Goal: Transaction & Acquisition: Purchase product/service

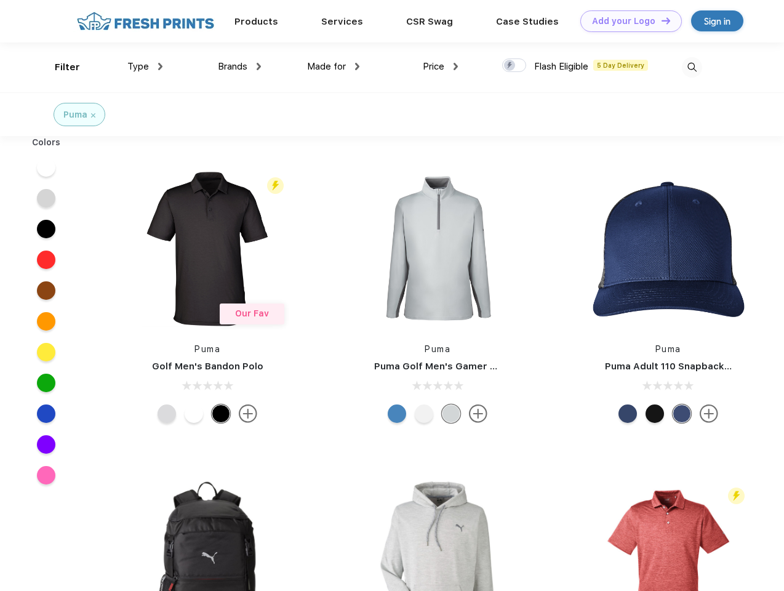
click at [626, 21] on link "Add your Logo Design Tool" at bounding box center [631, 21] width 102 height 22
click at [0, 0] on div "Design Tool" at bounding box center [0, 0] width 0 height 0
click at [660, 20] on link "Add your Logo Design Tool" at bounding box center [631, 21] width 102 height 22
click at [59, 67] on div "Filter" at bounding box center [67, 67] width 25 height 14
click at [145, 66] on span "Type" at bounding box center [138, 66] width 22 height 11
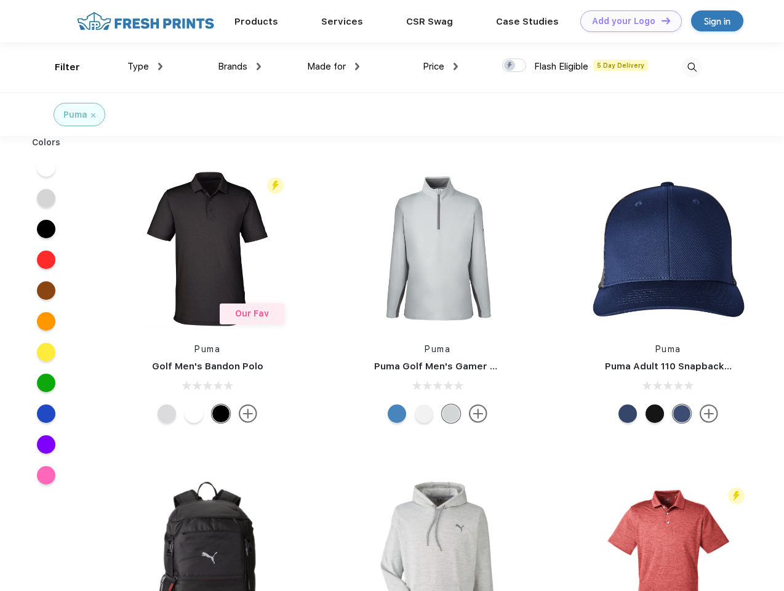
click at [239, 66] on span "Brands" at bounding box center [233, 66] width 30 height 11
click at [334, 66] on span "Made for" at bounding box center [326, 66] width 39 height 11
click at [441, 66] on span "Price" at bounding box center [434, 66] width 22 height 11
click at [514, 66] on div at bounding box center [514, 65] width 24 height 14
click at [510, 66] on input "checkbox" at bounding box center [506, 62] width 8 height 8
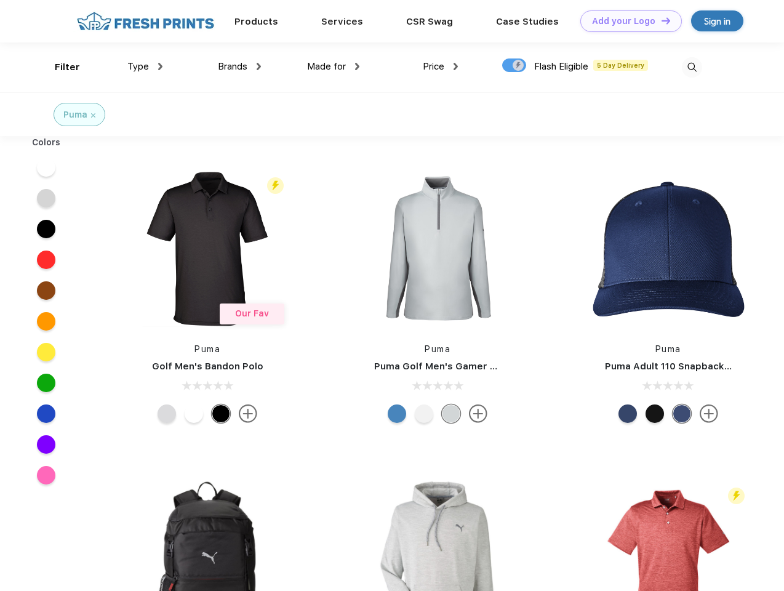
click at [692, 67] on img at bounding box center [692, 67] width 20 height 20
